Goal: Transaction & Acquisition: Purchase product/service

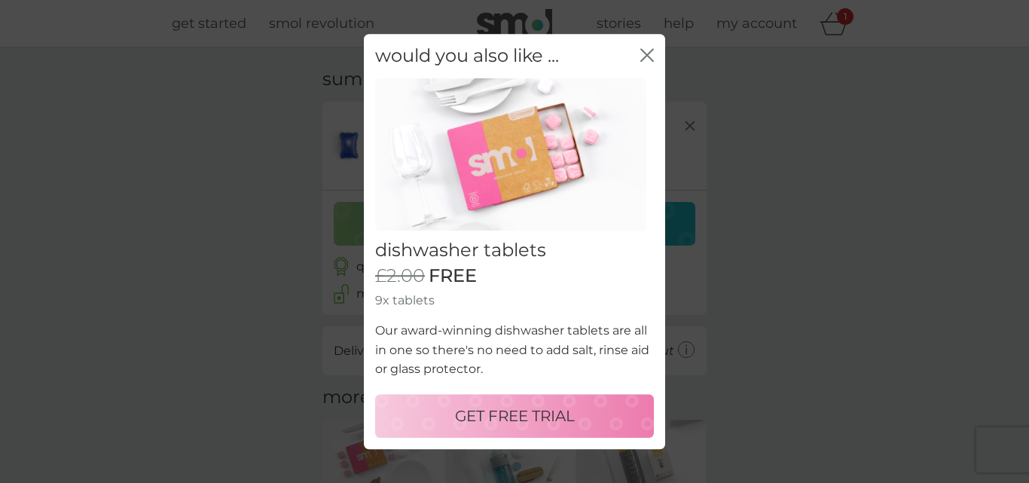
click at [516, 403] on button "GET FREE TRIAL" at bounding box center [514, 416] width 279 height 44
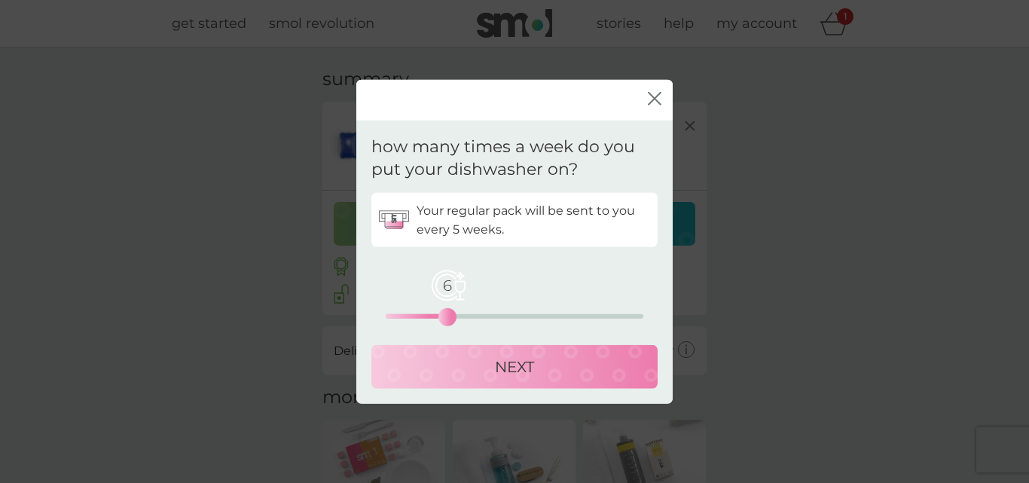
drag, startPoint x: 388, startPoint y: 317, endPoint x: 451, endPoint y: 316, distance: 63.3
click at [451, 316] on div "6" at bounding box center [448, 317] width 6 height 6
click at [451, 374] on div "NEXT" at bounding box center [515, 367] width 256 height 24
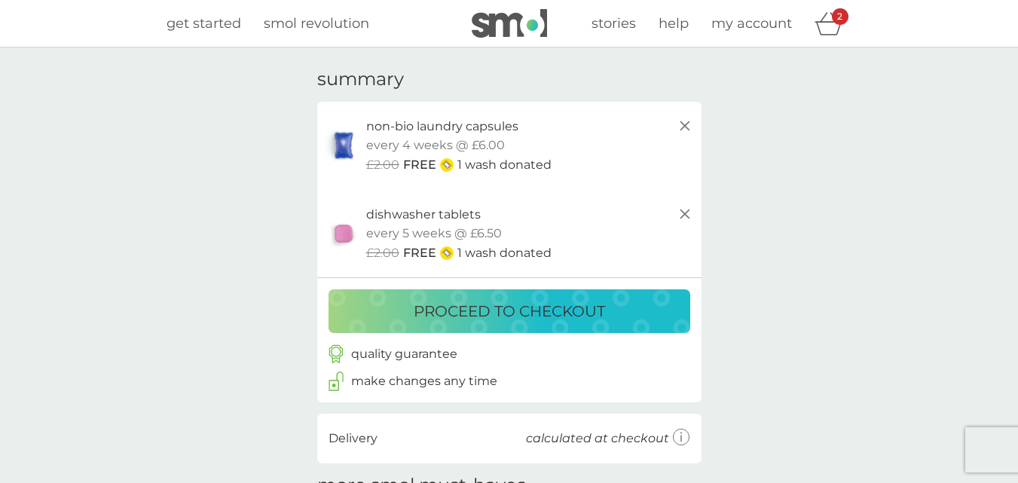
drag, startPoint x: 648, startPoint y: 163, endPoint x: 664, endPoint y: 140, distance: 27.6
click at [664, 140] on div "non-bio laundry capsules trial pack every 4 weeks @ £6.00 £2.00 FREE 1 wash don…" at bounding box center [530, 146] width 328 height 58
click at [686, 126] on icon at bounding box center [685, 126] width 18 height 18
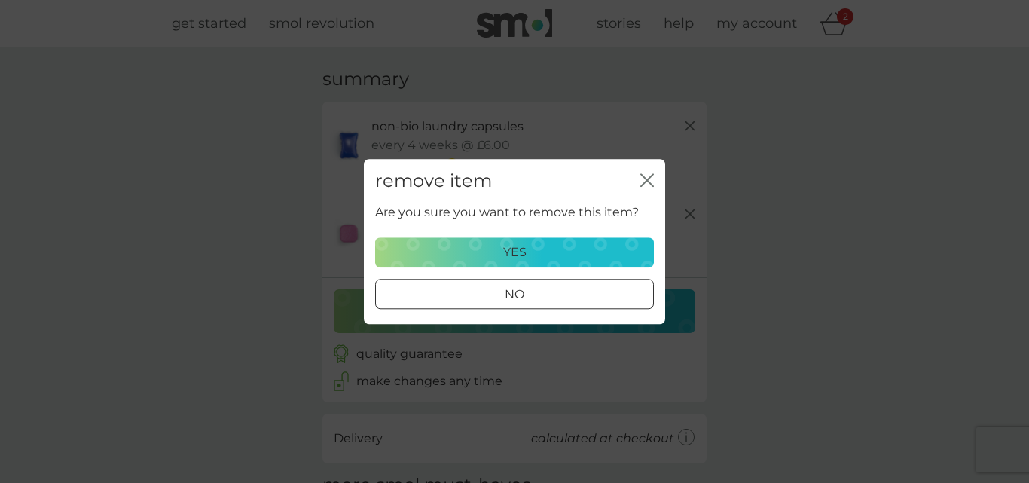
click at [601, 250] on div "yes" at bounding box center [514, 253] width 259 height 20
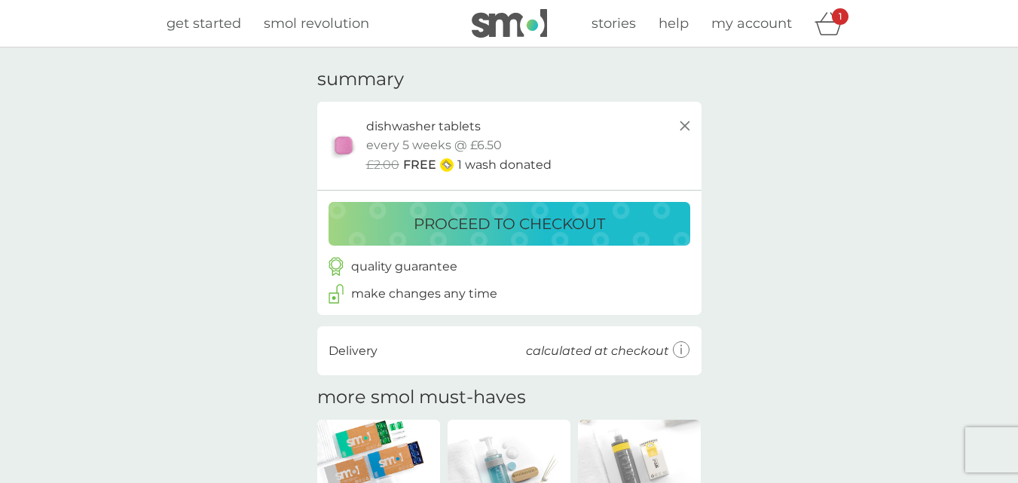
click at [601, 250] on div "quality guarantee make changes any time" at bounding box center [509, 280] width 384 height 69
click at [662, 206] on button "proceed to checkout" at bounding box center [510, 224] width 362 height 44
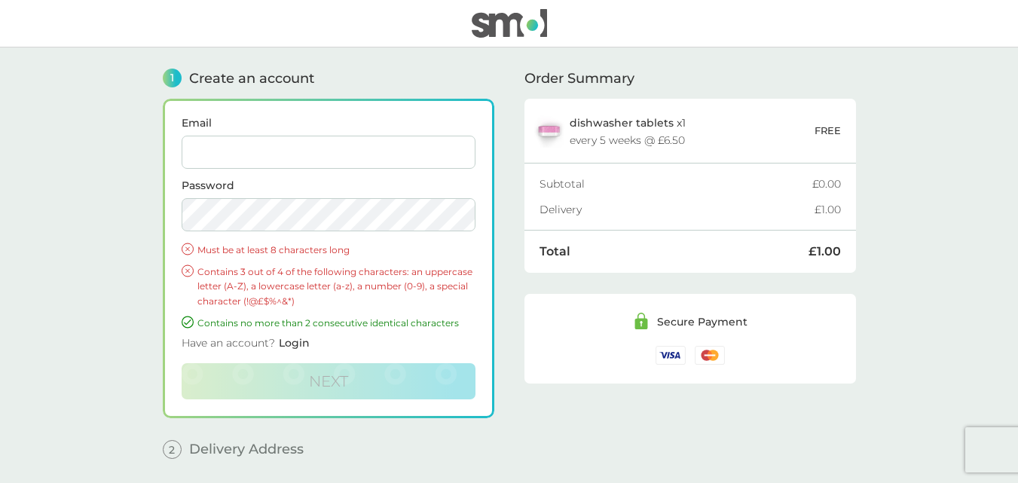
click at [326, 152] on input "Email" at bounding box center [329, 152] width 294 height 33
type input "[PERSON_NAME][EMAIL_ADDRESS][DOMAIN_NAME]"
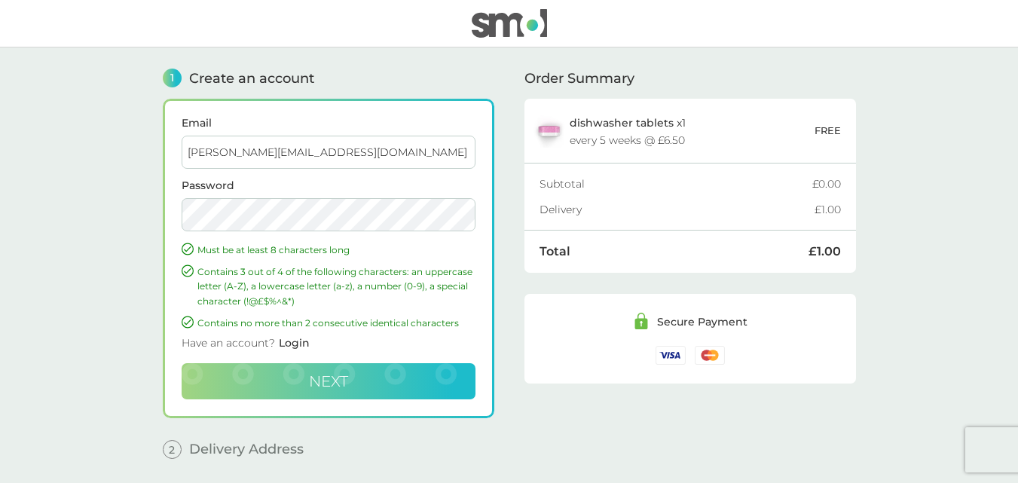
click at [252, 379] on button "Next" at bounding box center [329, 381] width 294 height 36
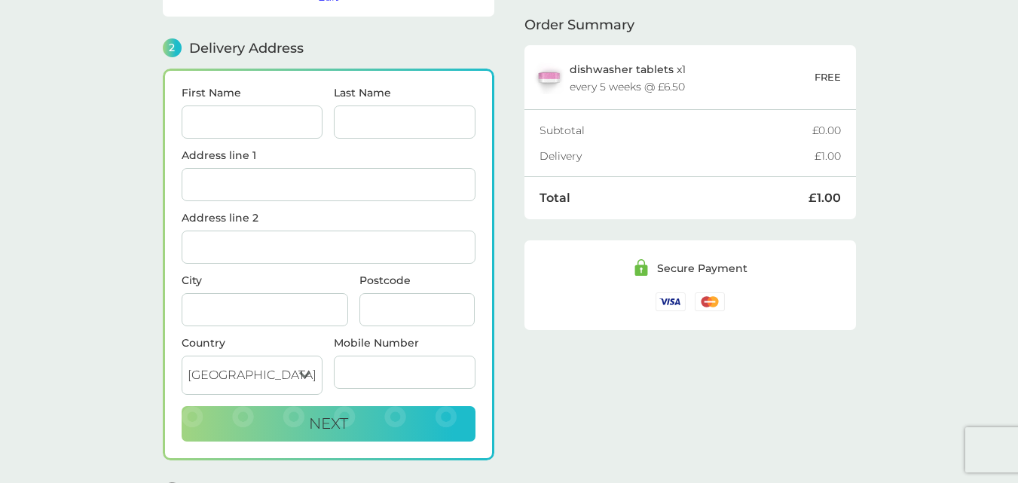
scroll to position [185, 0]
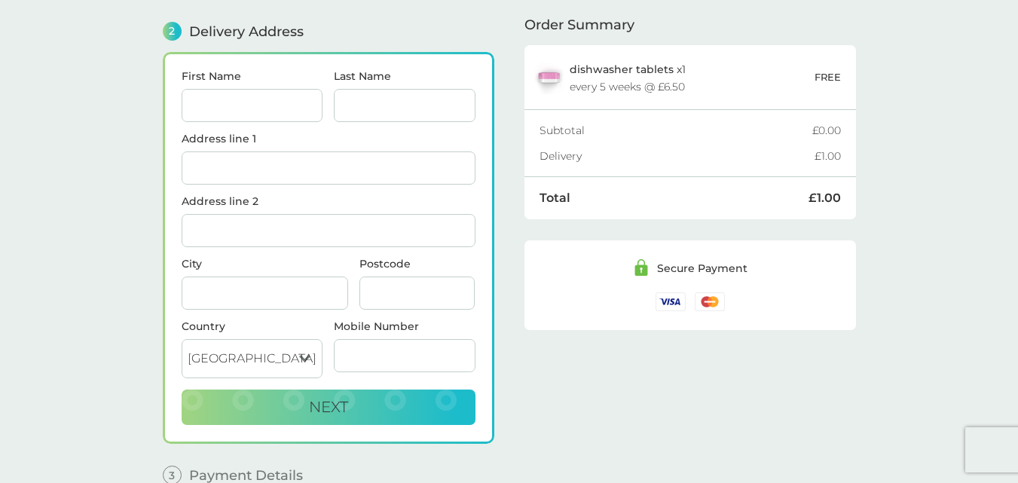
click at [274, 108] on input "First Name" at bounding box center [253, 105] width 142 height 33
type input "[PERSON_NAME]"
click at [341, 96] on input "Last Name" at bounding box center [405, 105] width 142 height 33
type input "[PERSON_NAME]"
click at [274, 141] on label "Address line 1" at bounding box center [329, 138] width 294 height 11
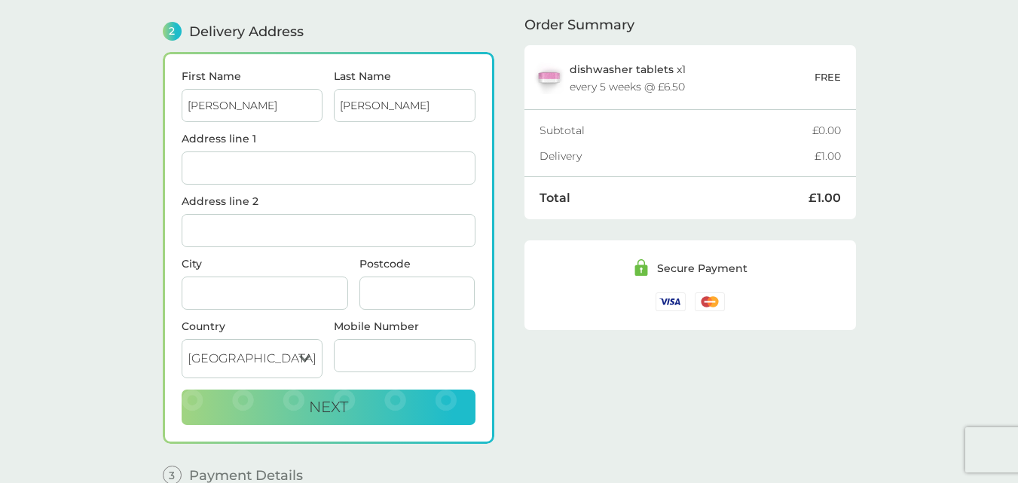
click at [274, 151] on input "Address line 1" at bounding box center [329, 167] width 294 height 33
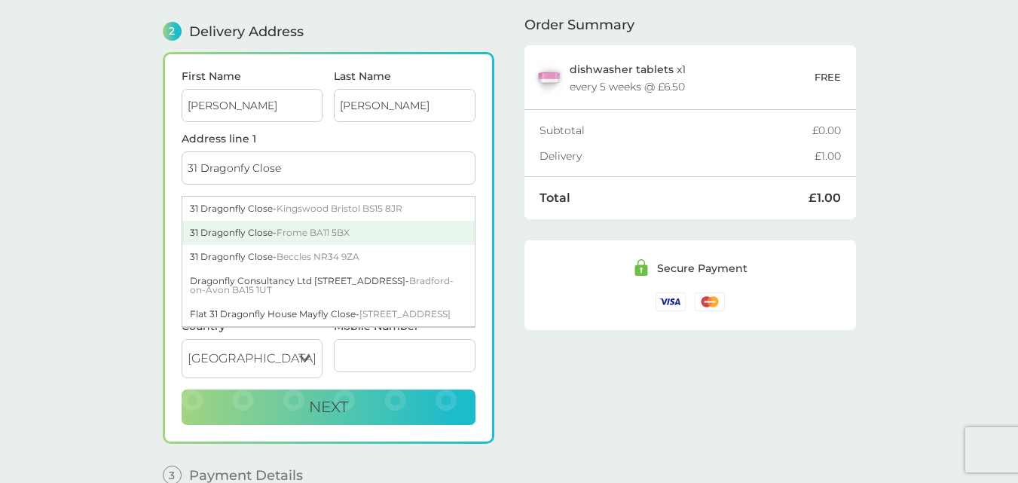
click at [287, 225] on div "31 Dragonfly Close - Frome BA11 5BX" at bounding box center [328, 233] width 292 height 24
type input "31 Dragonfly Close"
type input "Frome"
type input "BA11 5BX"
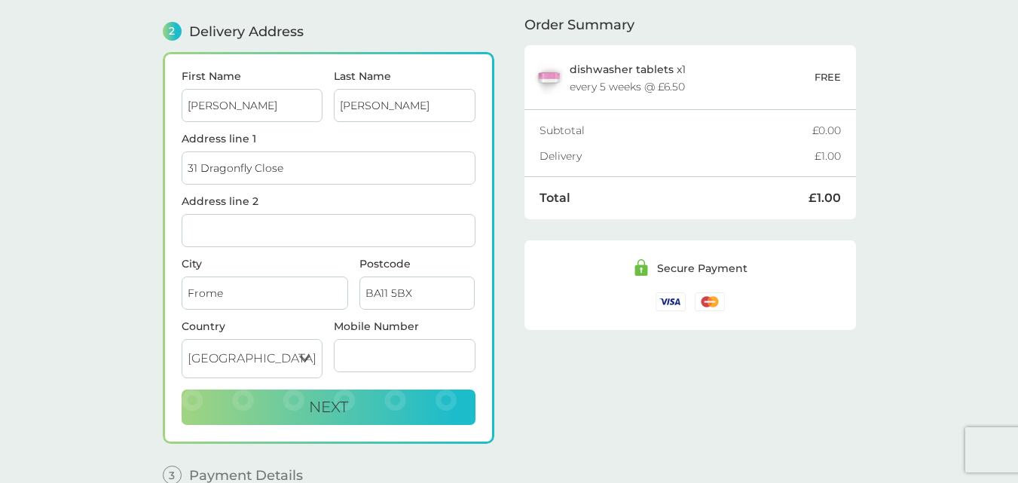
click at [338, 343] on input "Mobile Number" at bounding box center [405, 355] width 142 height 33
type input "07969398583"
click at [338, 398] on span "Next" at bounding box center [328, 407] width 39 height 18
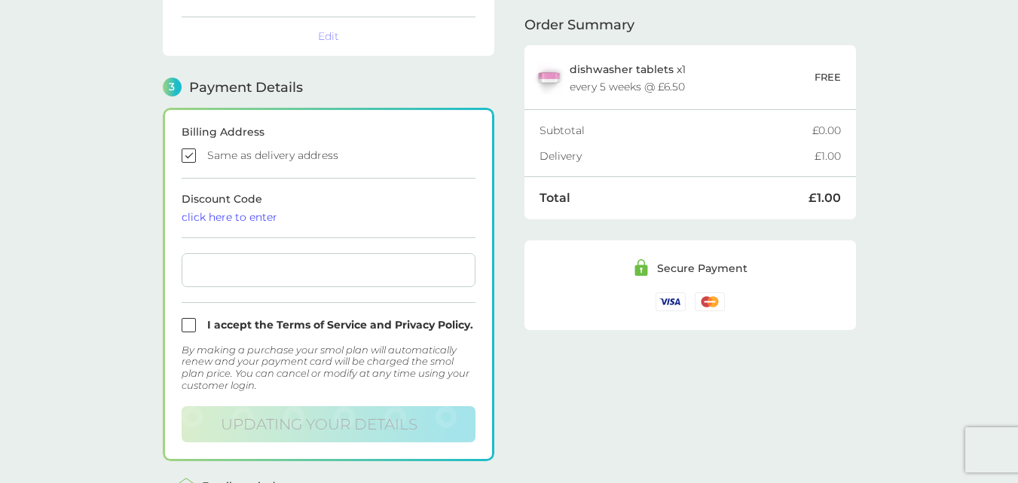
scroll to position [417, 0]
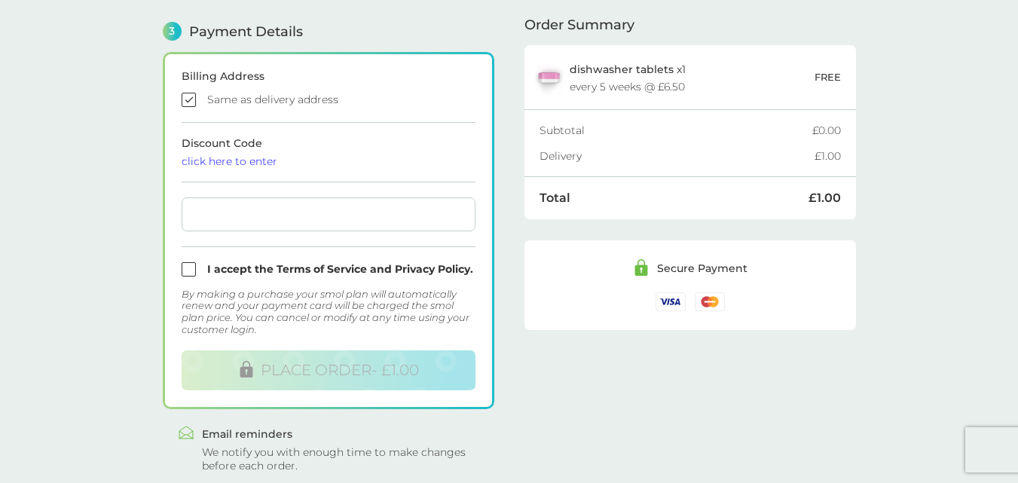
click at [187, 99] on input "checkbox" at bounding box center [329, 100] width 294 height 14
checkbox input "false"
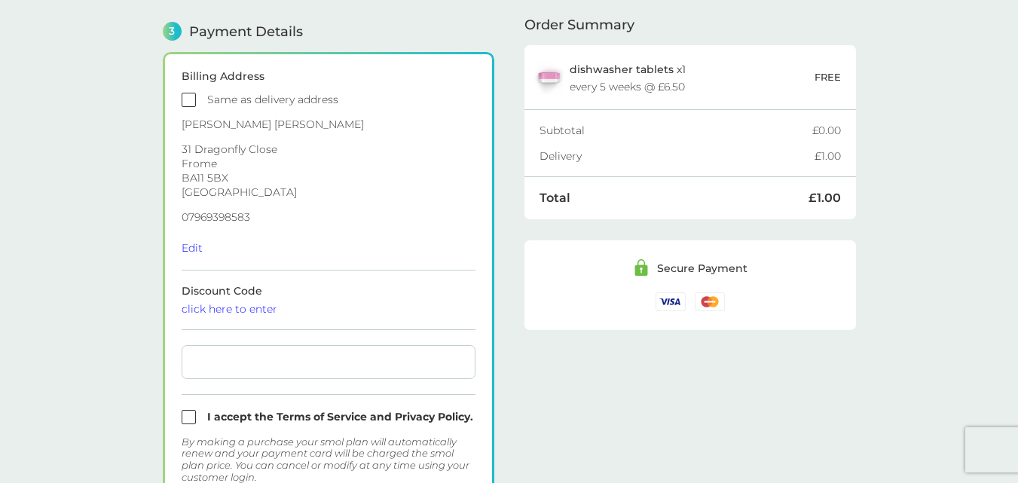
click at [229, 307] on div "click here to enter" at bounding box center [329, 309] width 294 height 11
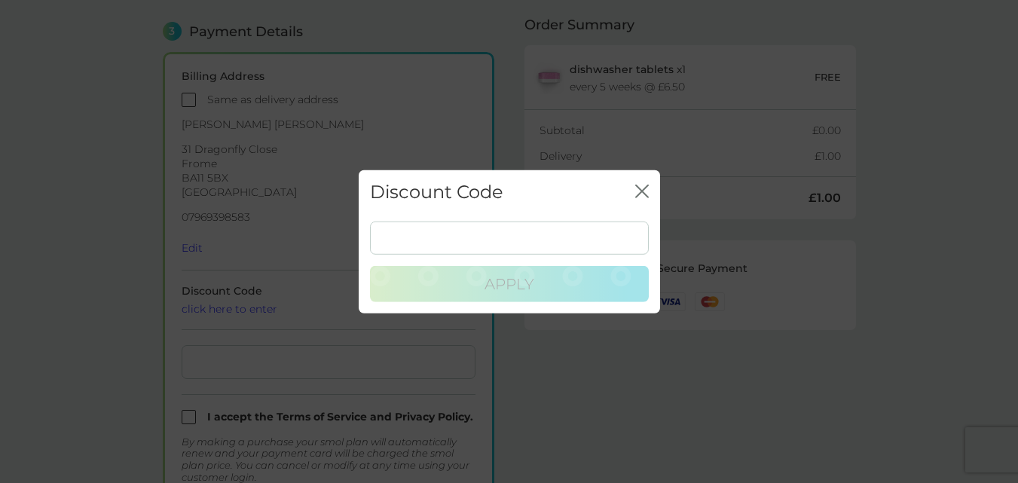
click at [638, 186] on icon "close" at bounding box center [642, 191] width 14 height 14
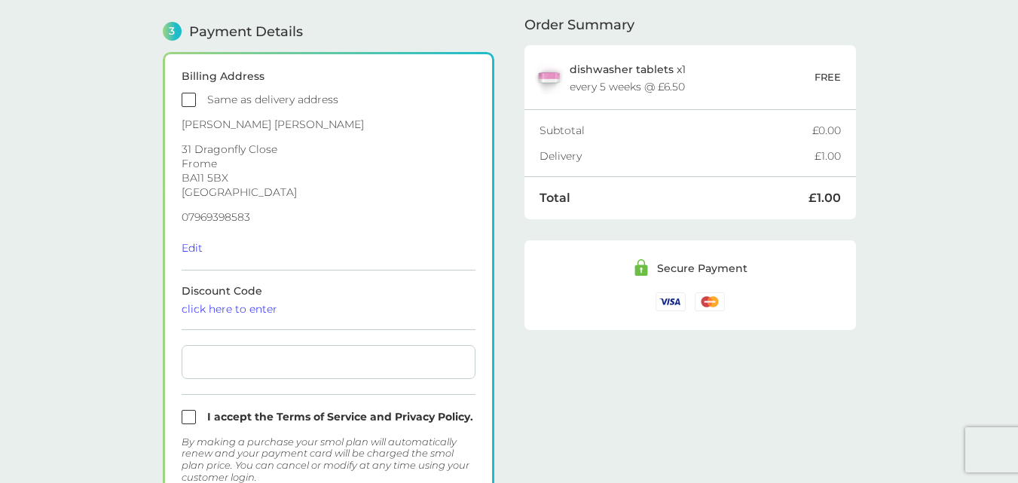
click at [268, 353] on div at bounding box center [329, 362] width 294 height 34
click at [185, 423] on input "checkbox" at bounding box center [329, 417] width 294 height 14
checkbox input "true"
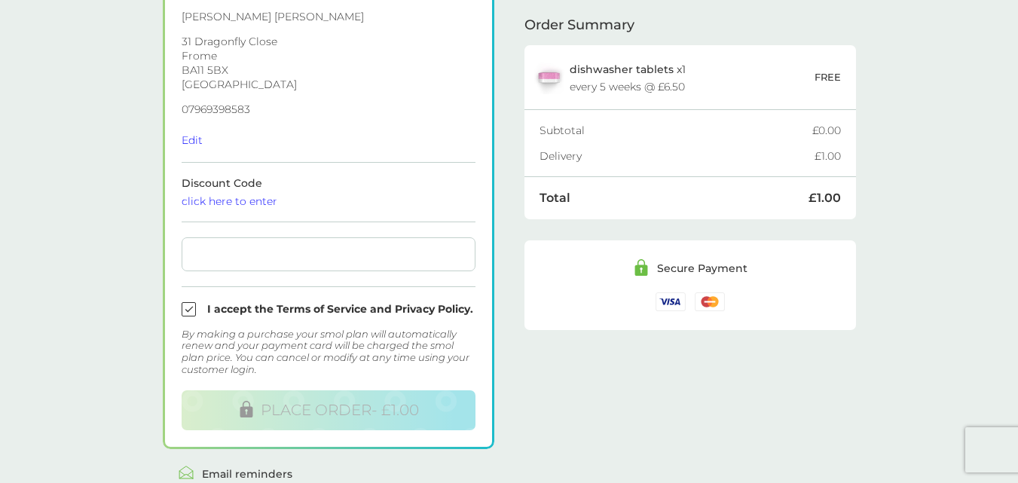
scroll to position [537, 0]
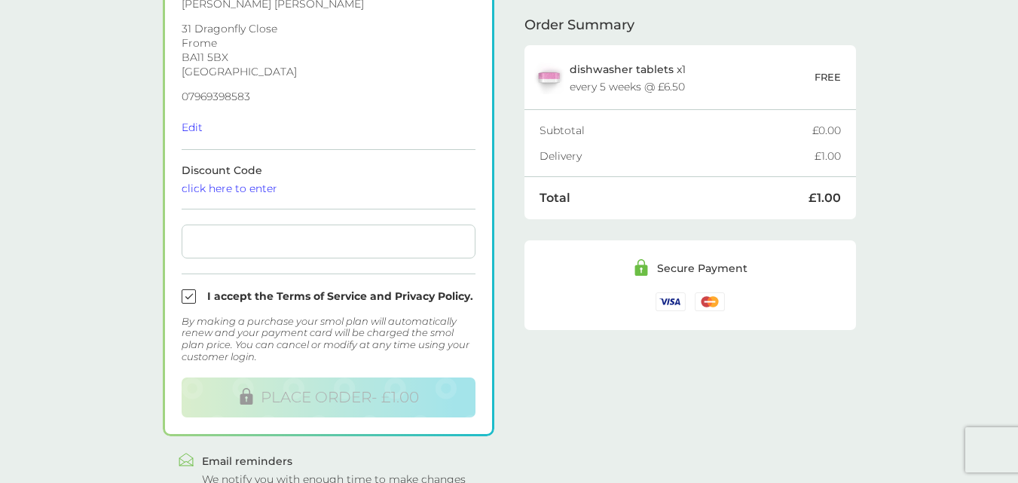
click at [407, 231] on div at bounding box center [329, 242] width 294 height 34
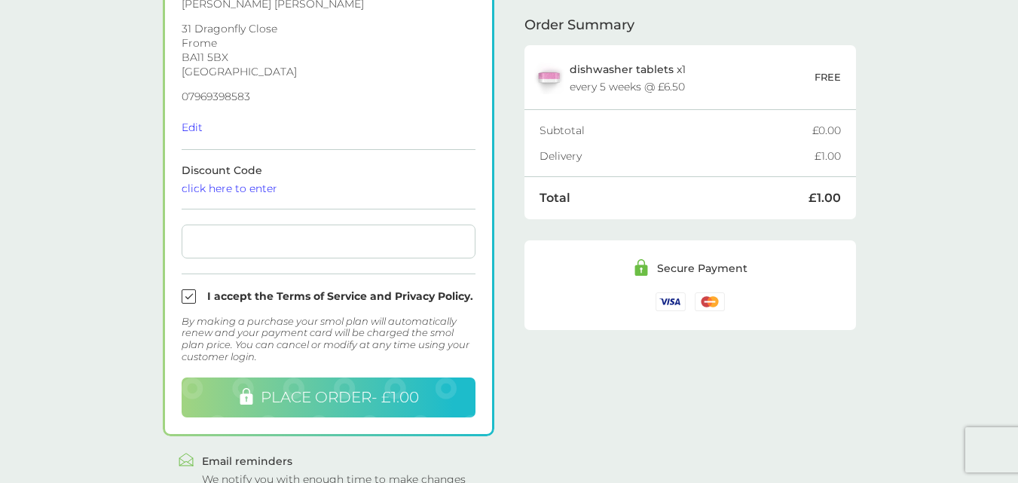
click at [377, 401] on span "PLACE ORDER - £1.00" at bounding box center [340, 397] width 158 height 18
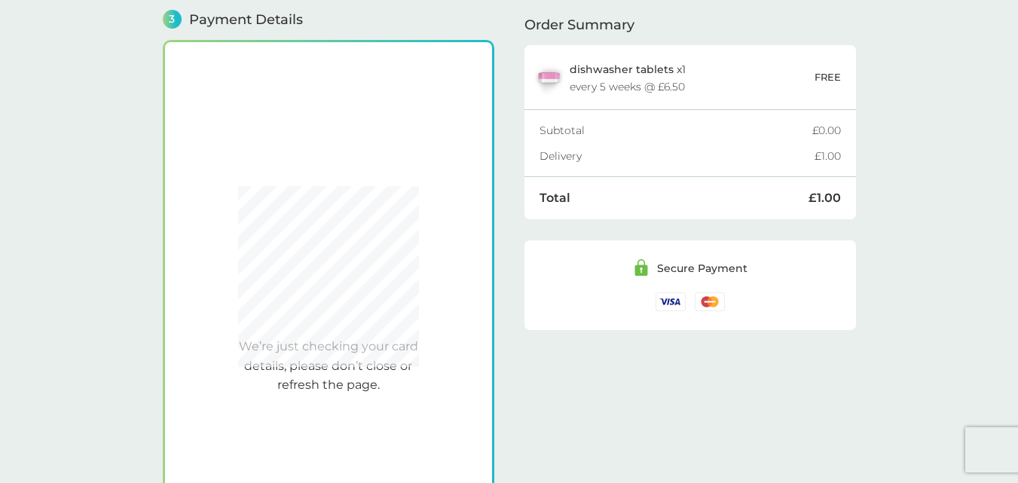
scroll to position [417, 0]
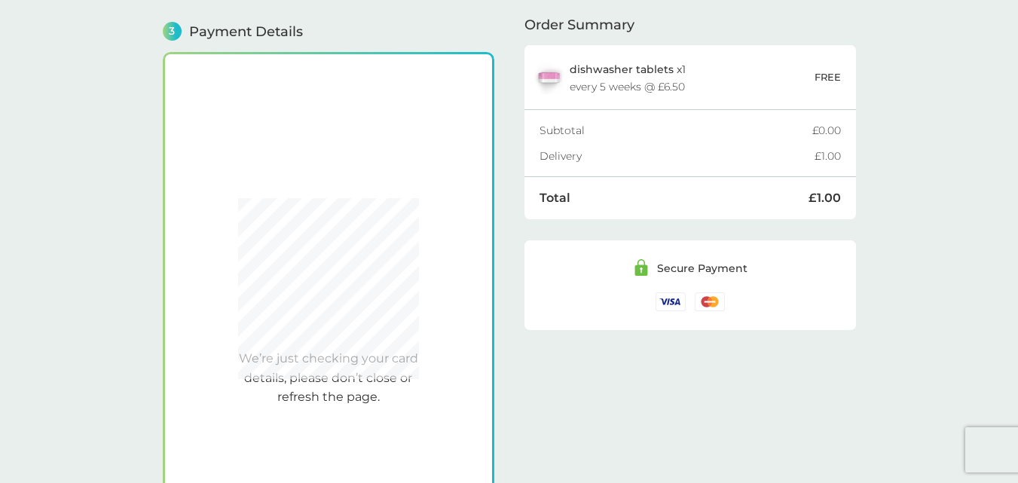
checkbox input "true"
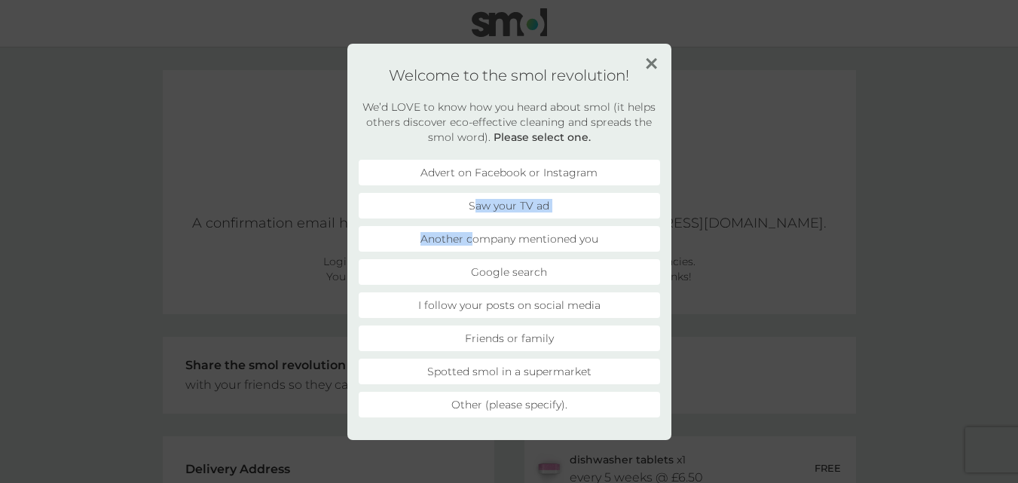
drag, startPoint x: 473, startPoint y: 228, endPoint x: 478, endPoint y: 182, distance: 45.5
click at [478, 182] on ul "Advert on Facebook or Instagram Saw your TV ad Another company mentioned you Go…" at bounding box center [509, 289] width 301 height 258
click at [456, 177] on li "Advert on Facebook or Instagram" at bounding box center [509, 173] width 301 height 26
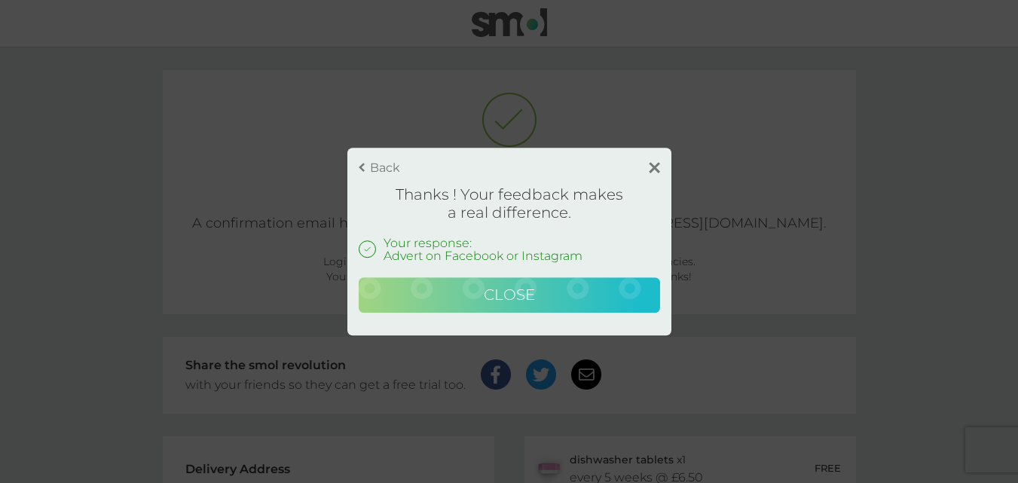
click at [459, 294] on button "Close" at bounding box center [509, 295] width 301 height 36
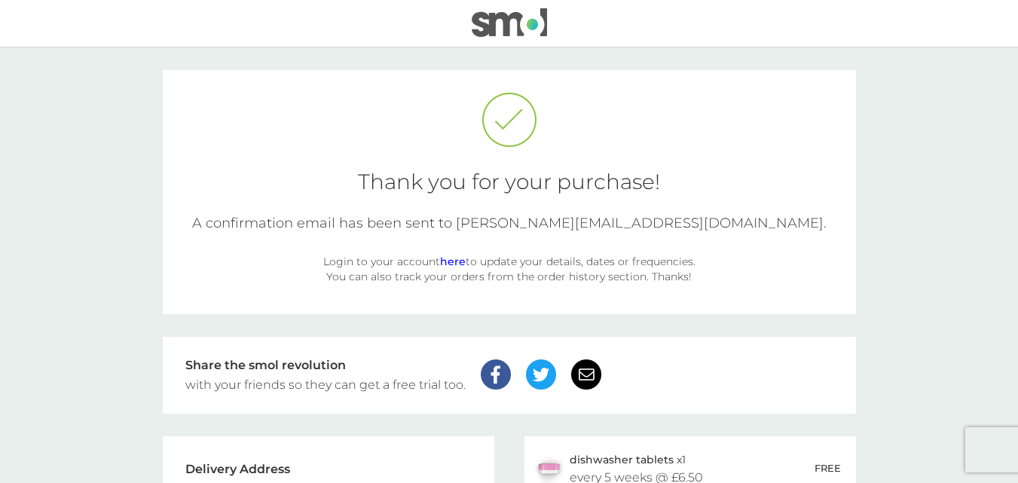
click at [850, 151] on div "Thank you for your purchase! A confirmation email has been sent to judy.scott79…" at bounding box center [509, 192] width 693 height 244
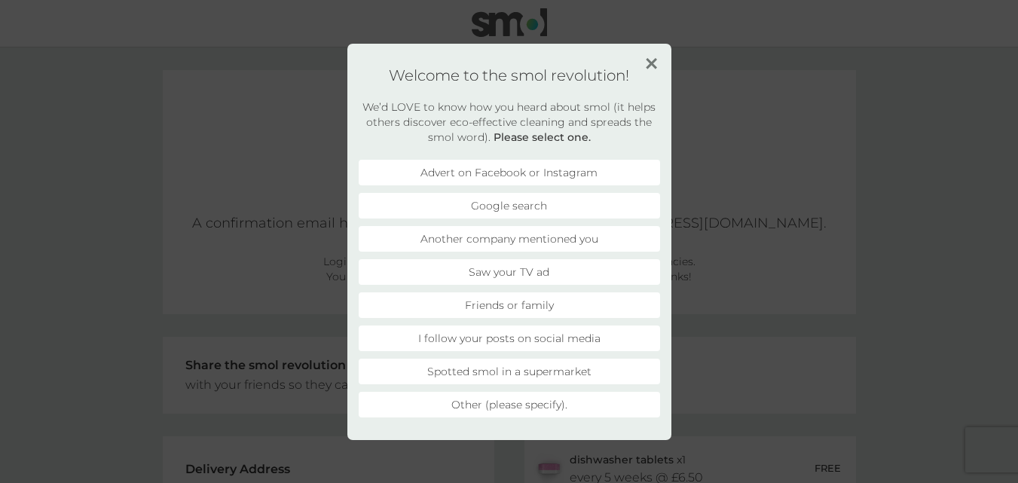
scroll to position [219, 0]
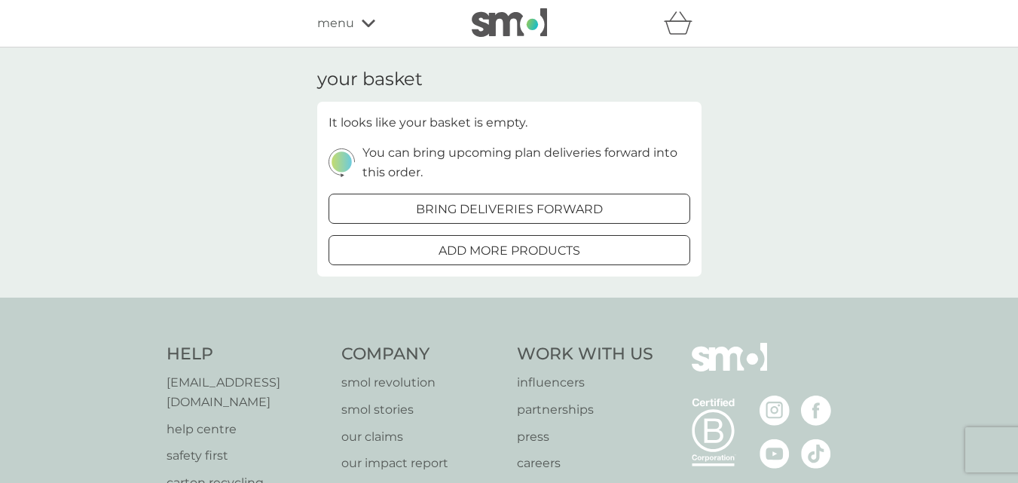
click at [385, 380] on p "smol revolution" at bounding box center [421, 383] width 160 height 20
